Goal: Task Accomplishment & Management: Use online tool/utility

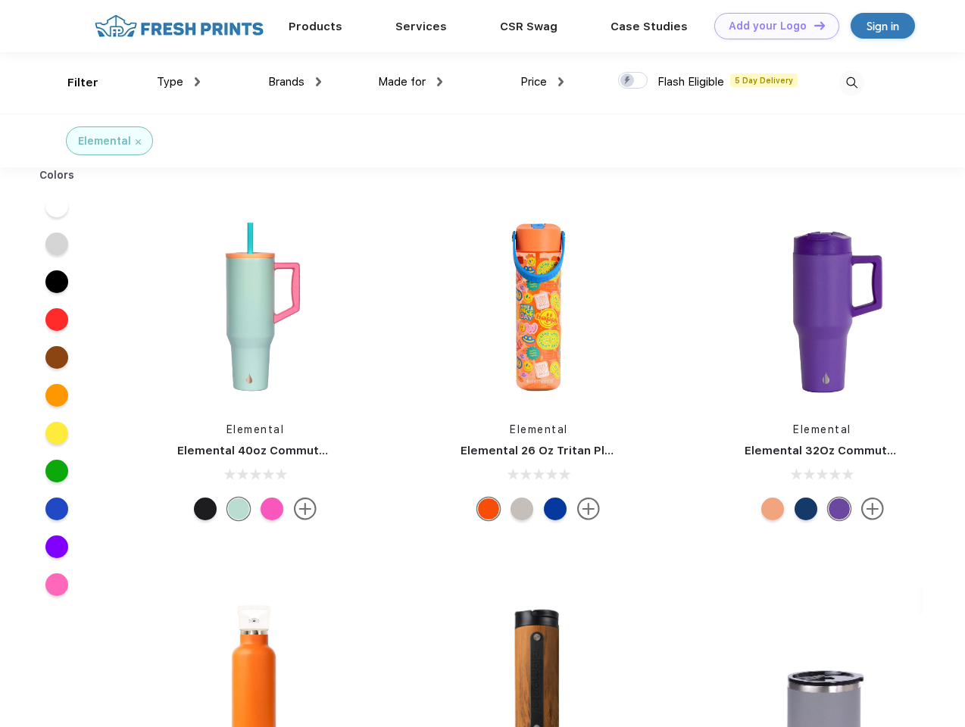
click at [771, 26] on link "Add your Logo Design Tool" at bounding box center [777, 26] width 125 height 27
click at [0, 0] on div "Design Tool" at bounding box center [0, 0] width 0 height 0
click at [813, 25] on link "Add your Logo Design Tool" at bounding box center [777, 26] width 125 height 27
click at [73, 83] on div "Filter" at bounding box center [82, 82] width 31 height 17
click at [179, 82] on span "Type" at bounding box center [170, 82] width 27 height 14
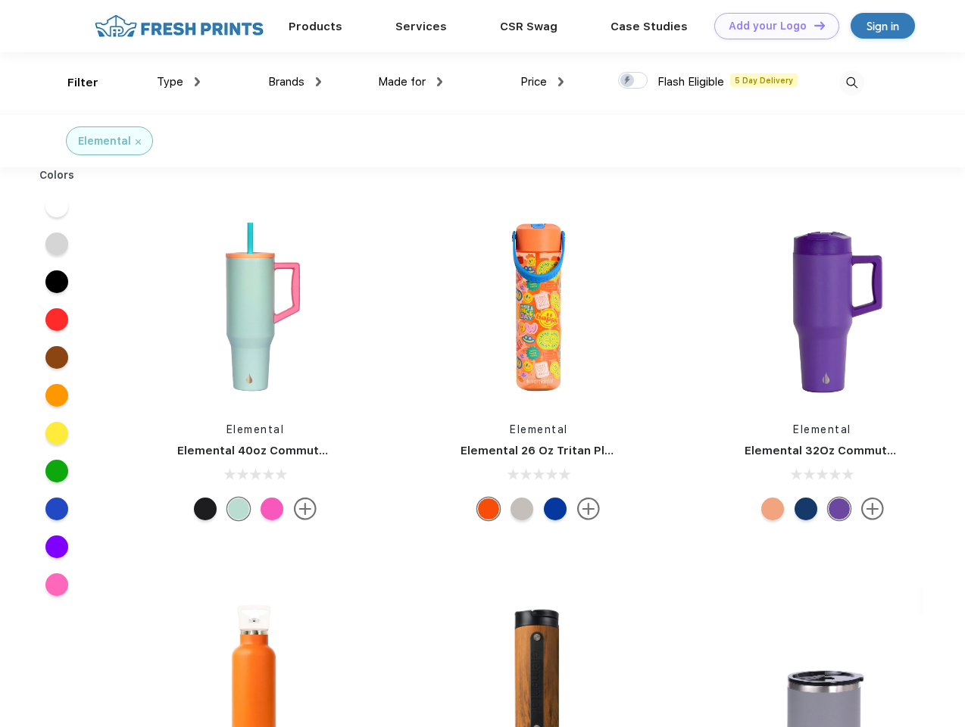
click at [295, 82] on span "Brands" at bounding box center [286, 82] width 36 height 14
click at [411, 82] on span "Made for" at bounding box center [402, 82] width 48 height 14
click at [543, 82] on span "Price" at bounding box center [534, 82] width 27 height 14
click at [633, 81] on div at bounding box center [633, 80] width 30 height 17
click at [628, 81] on input "checkbox" at bounding box center [623, 76] width 10 height 10
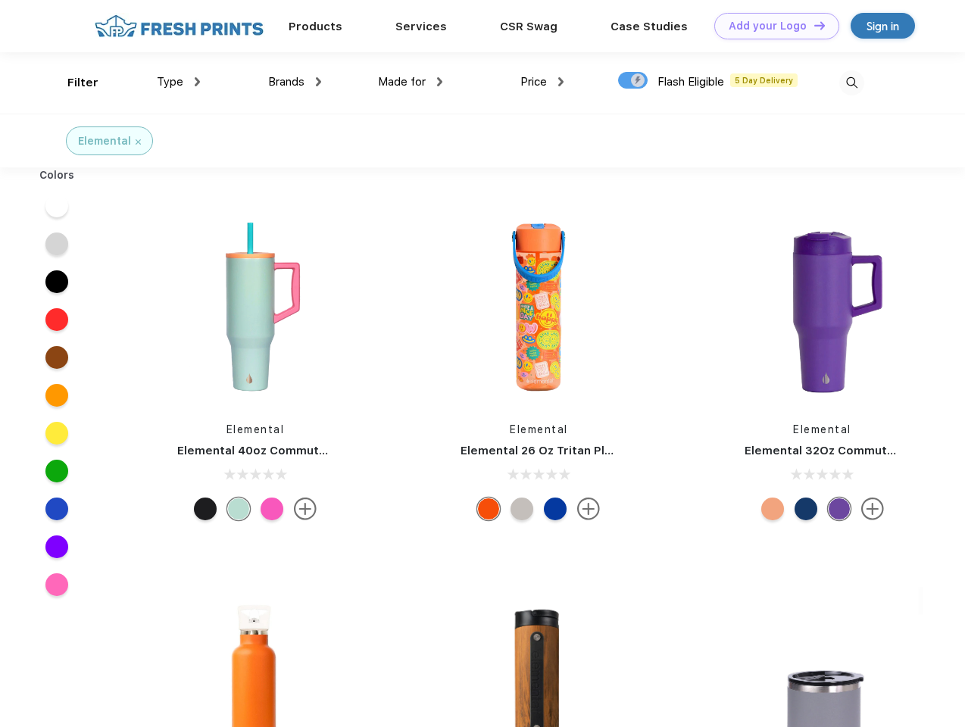
click at [852, 83] on img at bounding box center [852, 82] width 25 height 25
